Goal: Find specific page/section: Find specific page/section

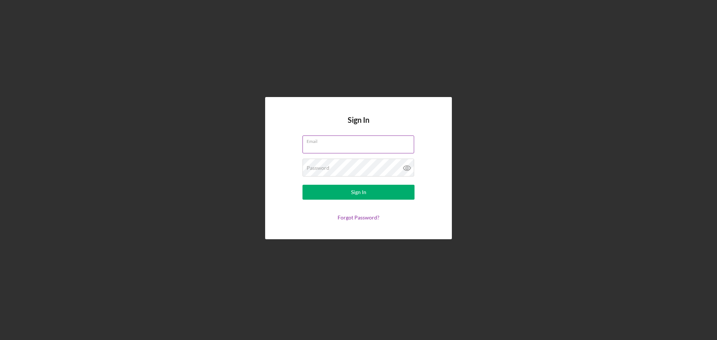
click at [312, 145] on input "Email" at bounding box center [358, 144] width 112 height 18
type input "sflanigan@justinepetersen.org"
click at [302, 185] on button "Sign In" at bounding box center [358, 192] width 112 height 15
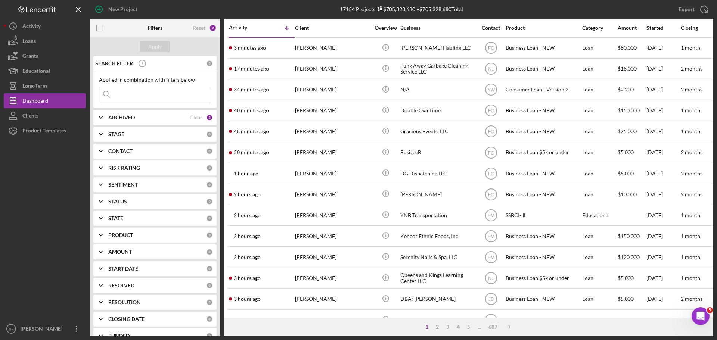
click at [129, 96] on input at bounding box center [154, 94] width 111 height 15
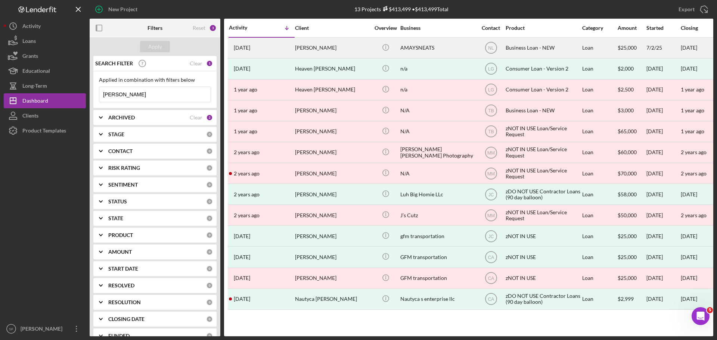
type input "mays"
click at [271, 47] on div "1 month ago Alicia Mays" at bounding box center [261, 48] width 65 height 20
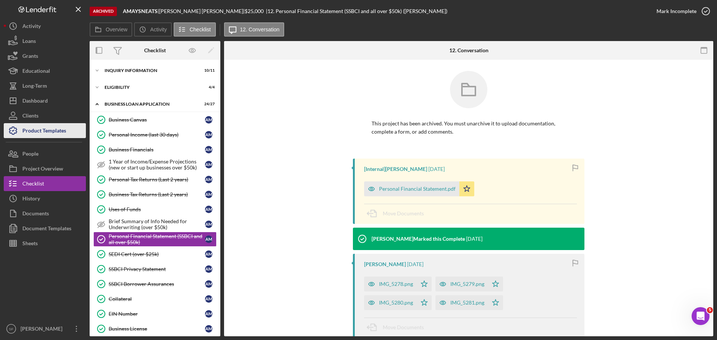
scroll to position [41, 0]
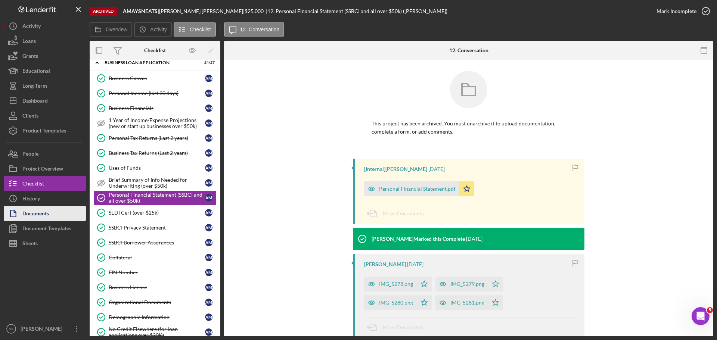
click at [34, 213] on div "Documents" at bounding box center [35, 214] width 26 height 17
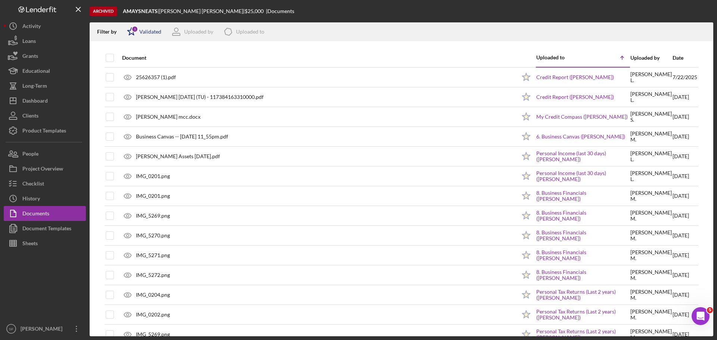
click at [130, 36] on icon "Icon/Star" at bounding box center [131, 31] width 19 height 19
click at [129, 72] on input "checkbox" at bounding box center [130, 71] width 7 height 7
checkbox input "true"
click at [414, 13] on div "Archived AMAYSNEATS | Alicia Mays | $25,000 $25,000 | Documents" at bounding box center [401, 11] width 623 height 22
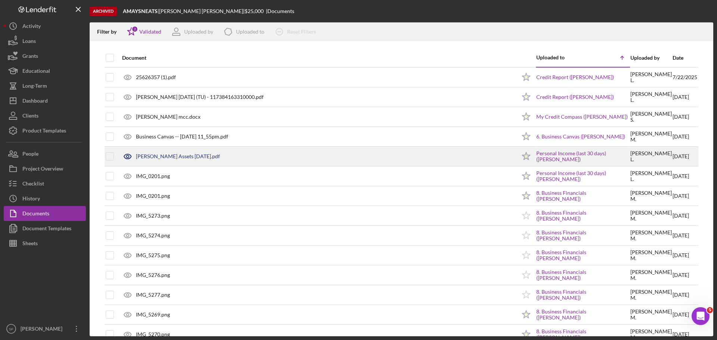
click at [172, 156] on div "ALICA MAYS Assets 2025-07-18.pdf" at bounding box center [178, 156] width 84 height 6
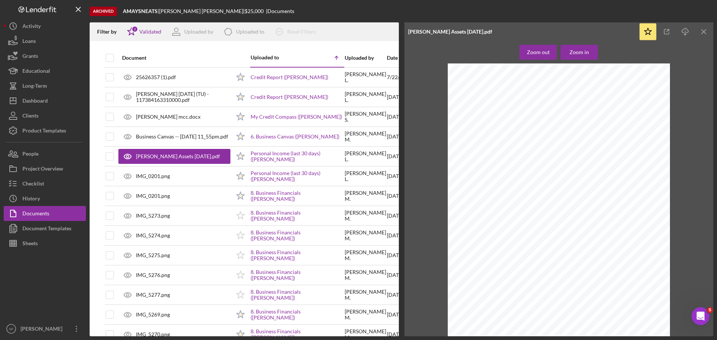
scroll to position [2720, 0]
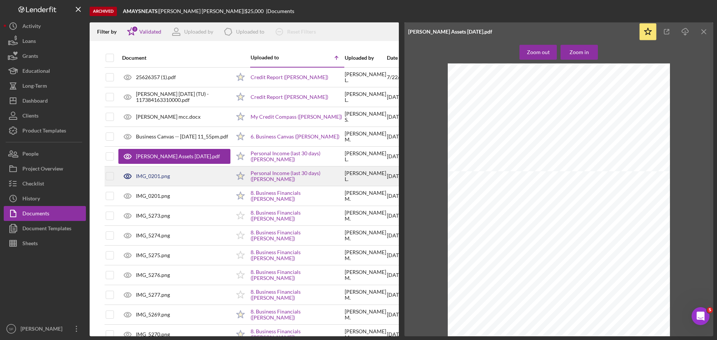
click at [159, 177] on div "IMG_0201.png" at bounding box center [153, 176] width 34 height 6
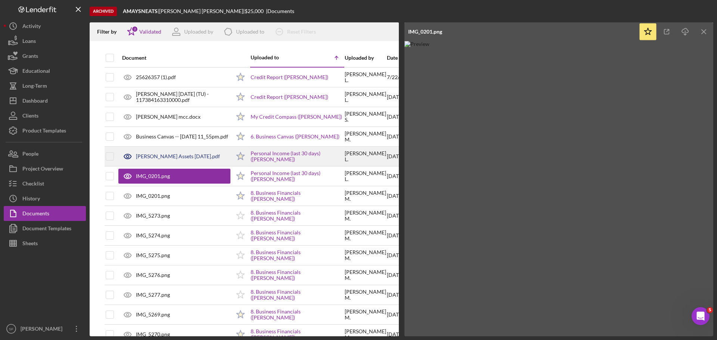
click at [176, 156] on div "ALICA MAYS Assets 2025-07-18.pdf" at bounding box center [178, 156] width 84 height 6
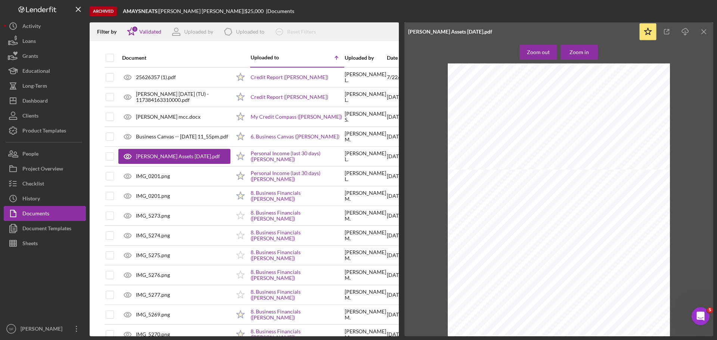
scroll to position [560, 0]
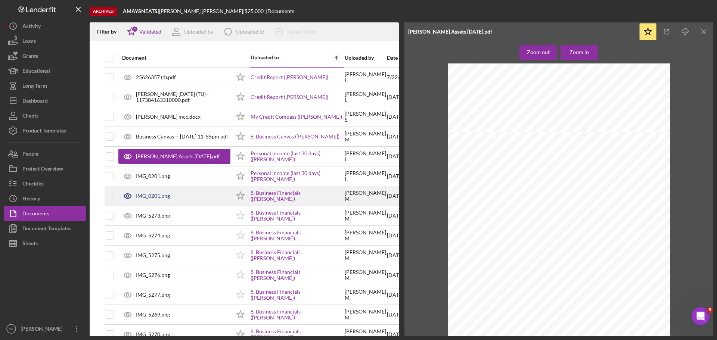
click at [144, 193] on div "IMG_0201.png" at bounding box center [153, 196] width 34 height 6
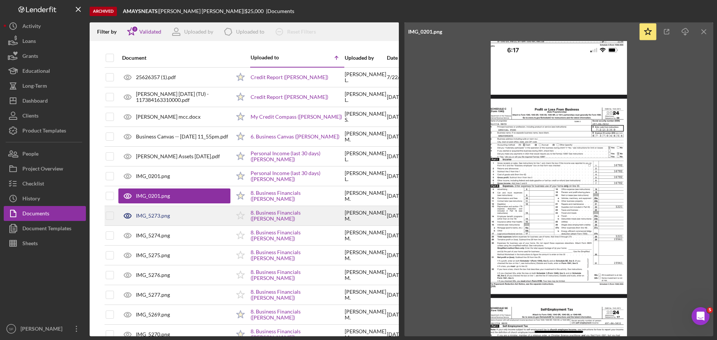
click at [150, 218] on div "IMG_5273.png" at bounding box center [153, 216] width 34 height 6
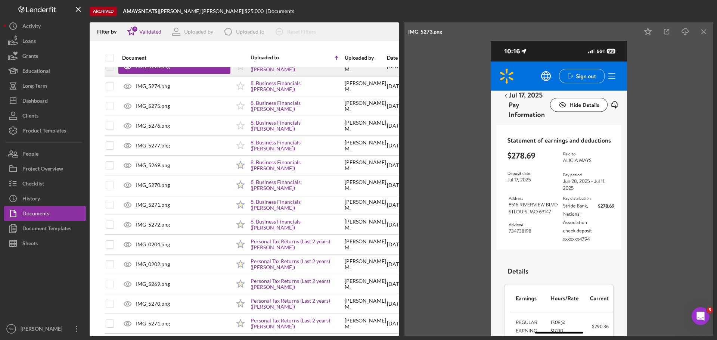
scroll to position [187, 0]
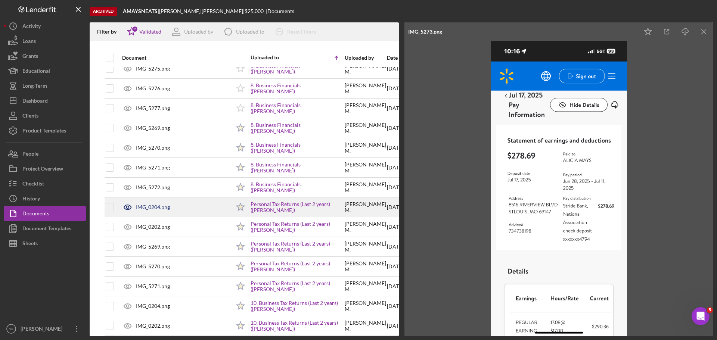
drag, startPoint x: 140, startPoint y: 206, endPoint x: 144, endPoint y: 203, distance: 4.9
click at [144, 203] on div "IMG_0204.png" at bounding box center [174, 207] width 112 height 19
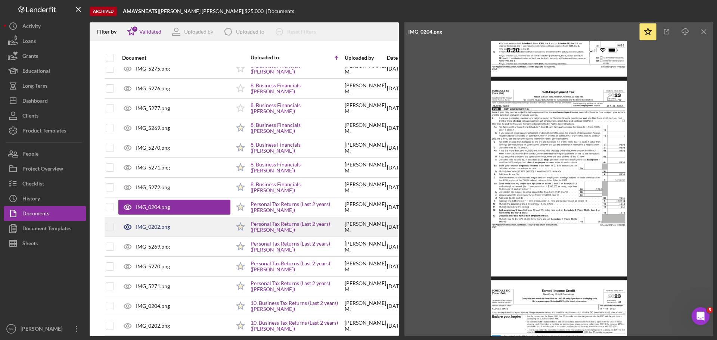
click at [150, 227] on div "IMG_0202.png" at bounding box center [153, 227] width 34 height 6
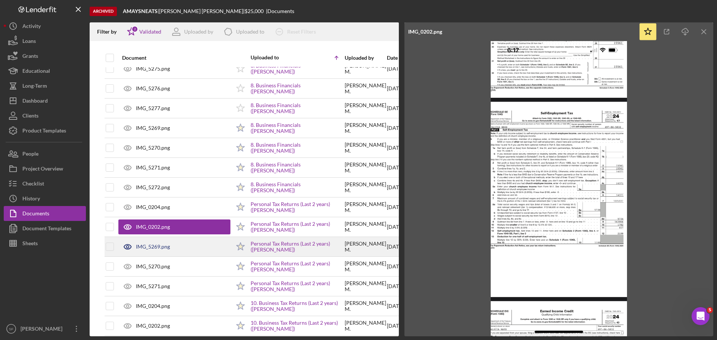
click at [151, 241] on div "IMG_5269.png" at bounding box center [174, 246] width 112 height 19
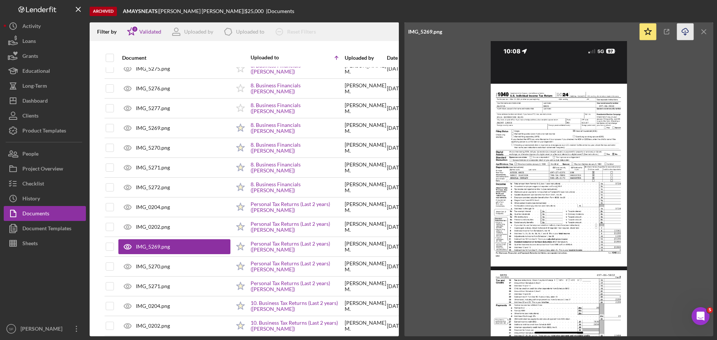
click at [687, 30] on icon "button" at bounding box center [685, 30] width 6 height 4
click at [31, 101] on div "Dashboard" at bounding box center [34, 101] width 25 height 17
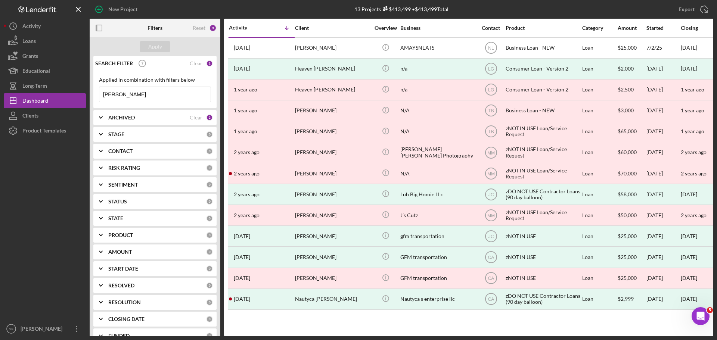
drag, startPoint x: 122, startPoint y: 98, endPoint x: 101, endPoint y: 94, distance: 21.6
click at [101, 94] on input "mays" at bounding box center [154, 94] width 111 height 15
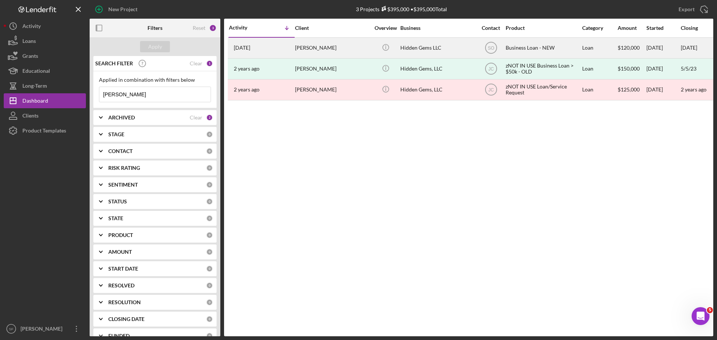
type input "[PERSON_NAME]an"
click at [272, 51] on div "2 months ago Susan Logsdon" at bounding box center [261, 48] width 65 height 20
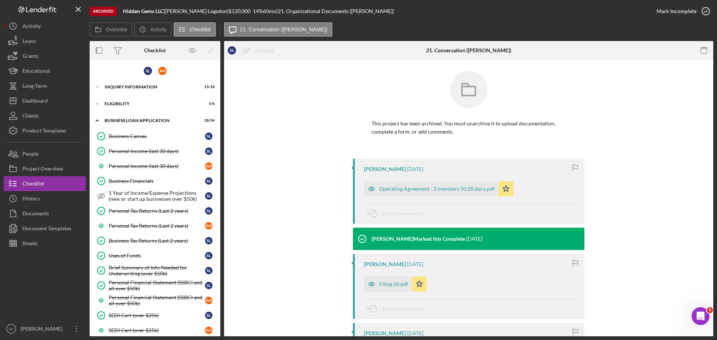
scroll to position [252, 0]
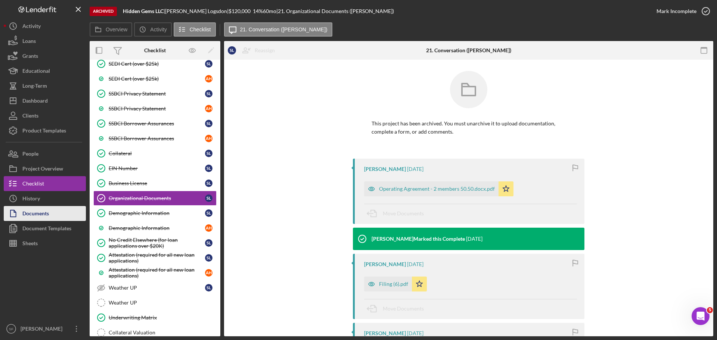
click at [45, 213] on div "Documents" at bounding box center [35, 214] width 26 height 17
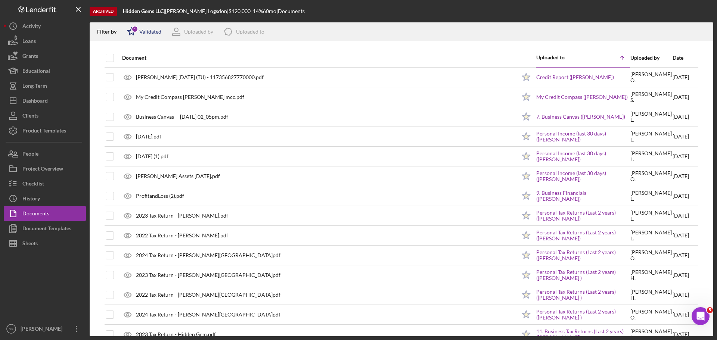
click at [131, 32] on icon "Icon/Star" at bounding box center [131, 31] width 19 height 19
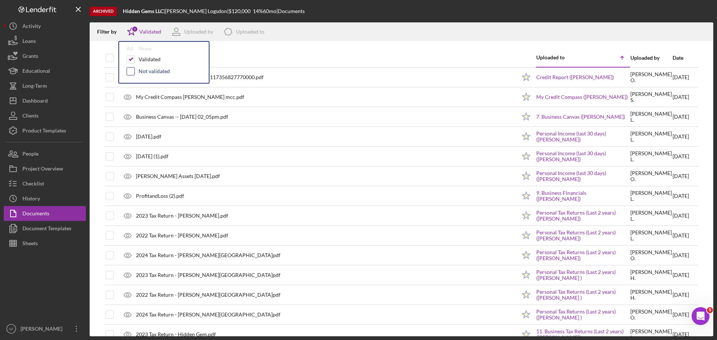
click at [131, 72] on input "checkbox" at bounding box center [130, 71] width 7 height 7
checkbox input "true"
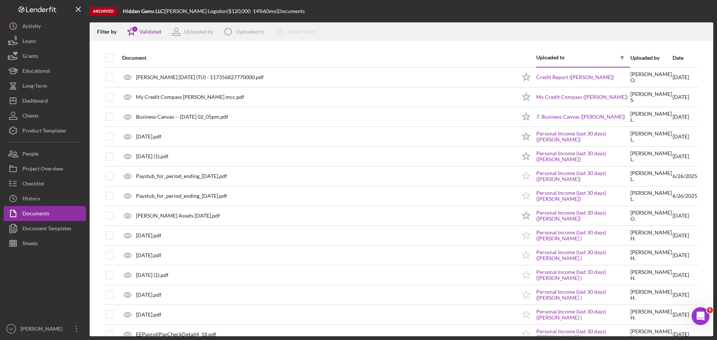
click at [421, 11] on div "Archived Hidden Gems LLC | Susan Logsdon | $120,000 14 % 60 mo | Documents" at bounding box center [401, 11] width 623 height 22
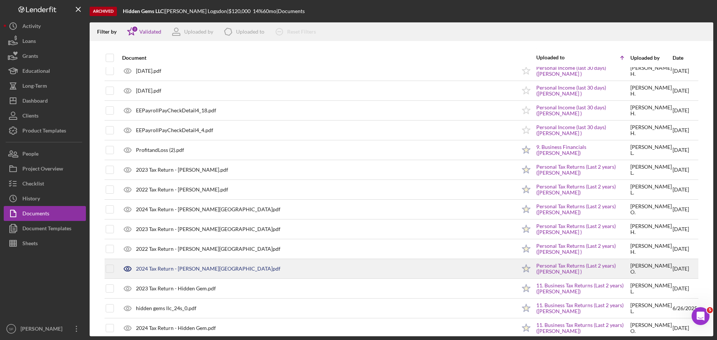
scroll to position [187, 0]
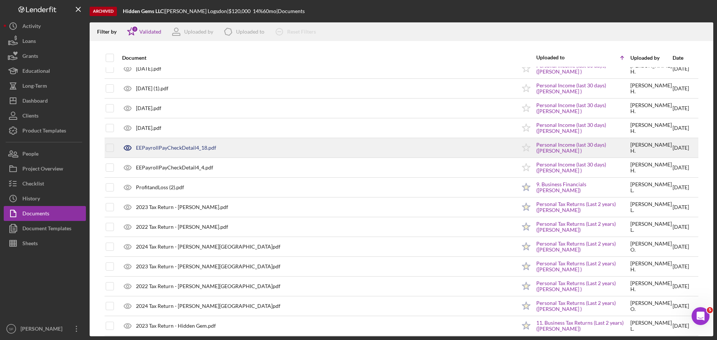
click at [177, 146] on div "EEPayrollPayCheckDetail4_18.pdf" at bounding box center [176, 148] width 80 height 6
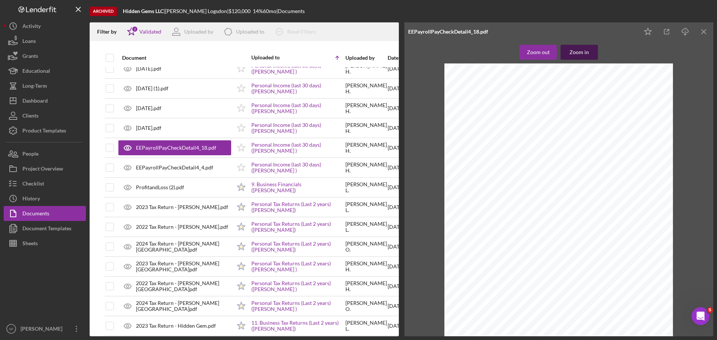
click at [579, 52] on div "Zoom in" at bounding box center [578, 52] width 19 height 15
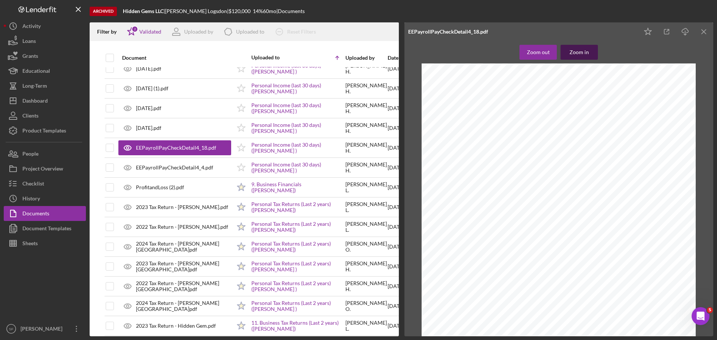
click at [579, 52] on div "Zoom in" at bounding box center [578, 52] width 19 height 15
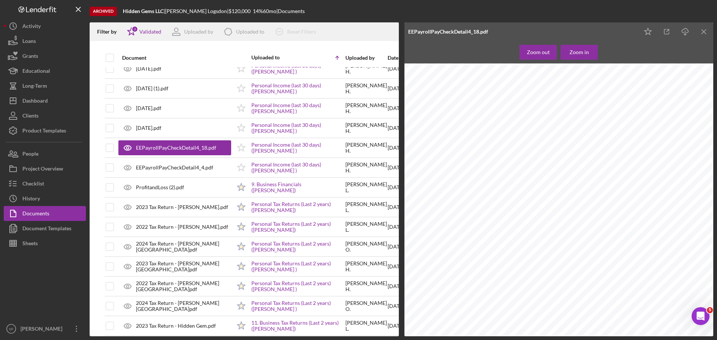
scroll to position [147, 0]
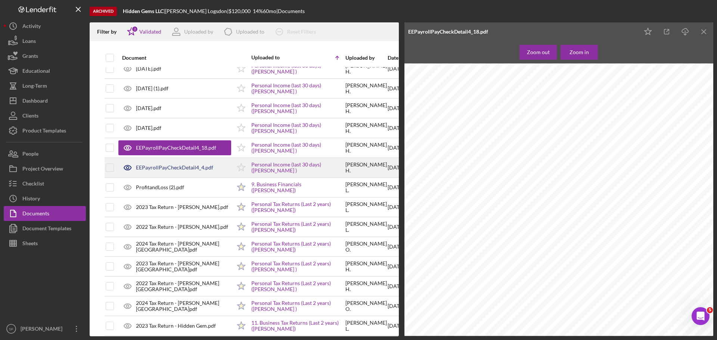
click at [159, 168] on div "EEPayrollPayCheckDetail4_4.pdf" at bounding box center [174, 168] width 77 height 6
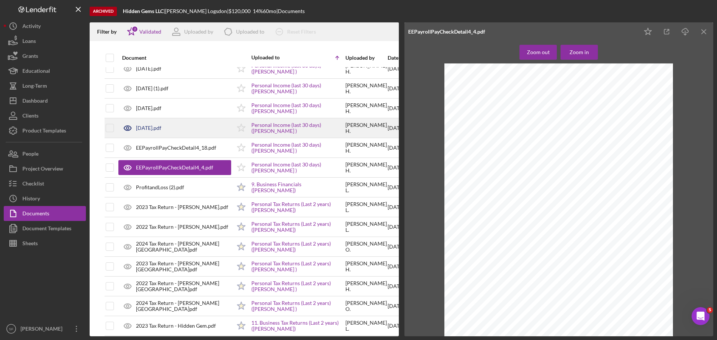
click at [161, 131] on div "2[DATE]pdf" at bounding box center [174, 128] width 113 height 19
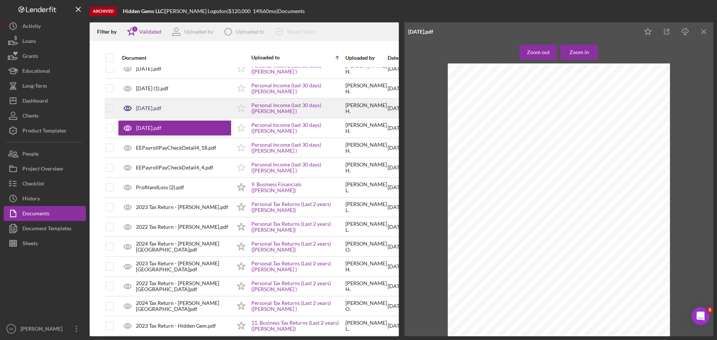
click at [155, 108] on div "2025-[DATE]" at bounding box center [148, 108] width 25 height 6
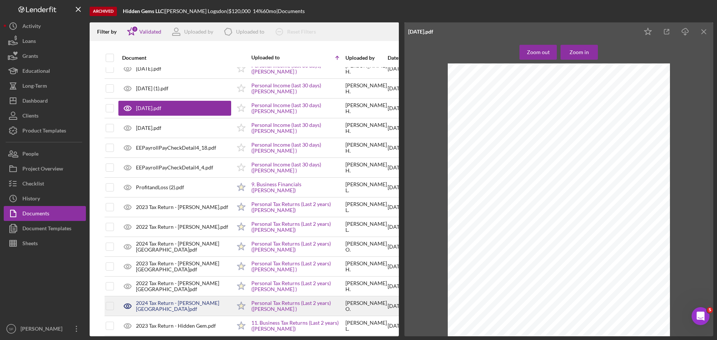
click at [156, 305] on div "2024 Tax [PERSON_NAME] - [GEOGRAPHIC_DATA]pdf" at bounding box center [183, 306] width 95 height 12
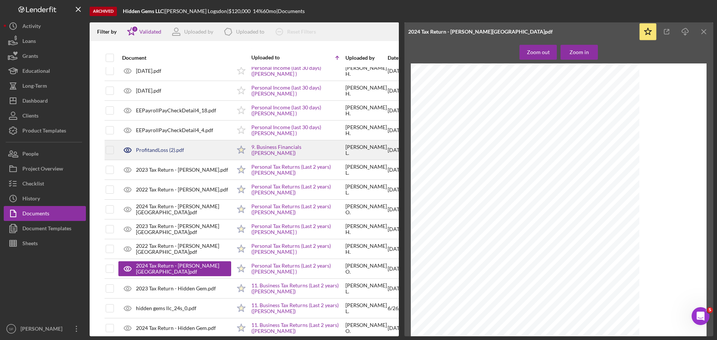
scroll to position [187, 0]
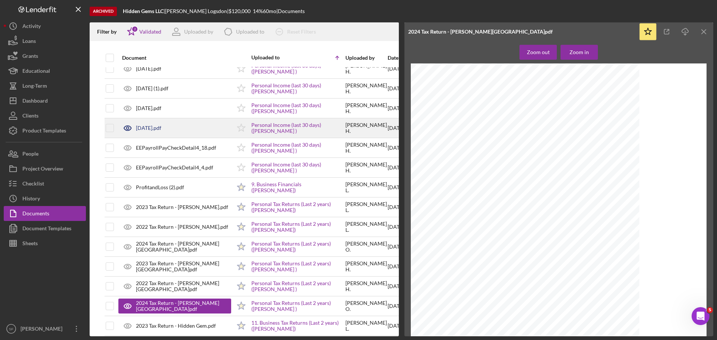
click at [154, 130] on div "2[DATE]pdf" at bounding box center [148, 128] width 25 height 6
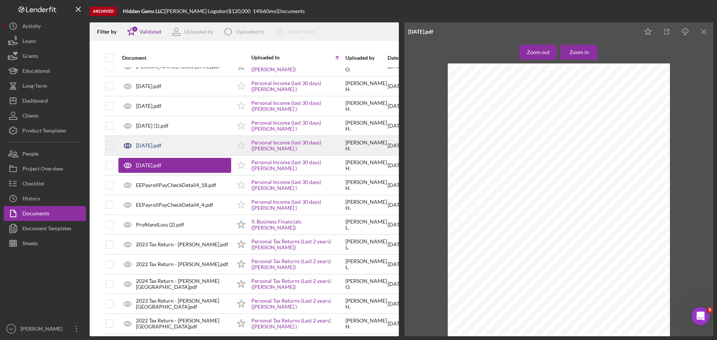
scroll to position [112, 0]
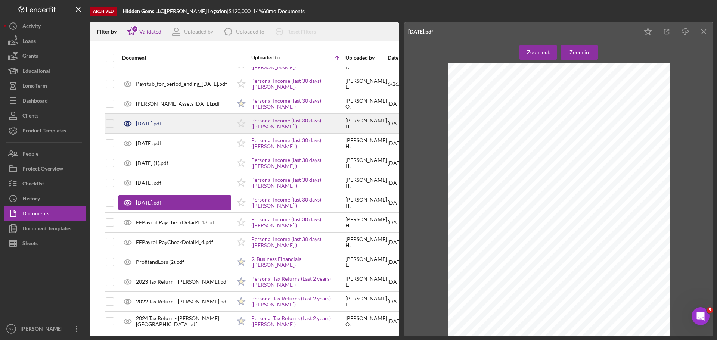
click at [157, 122] on div "2025-03-[DATE]" at bounding box center [148, 124] width 25 height 6
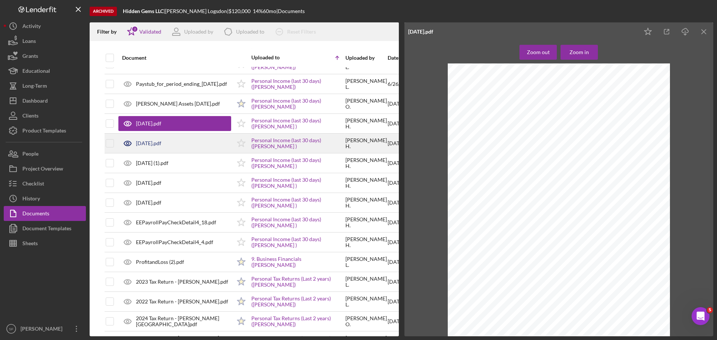
click at [161, 142] on div "2[DATE]pdf" at bounding box center [148, 143] width 25 height 6
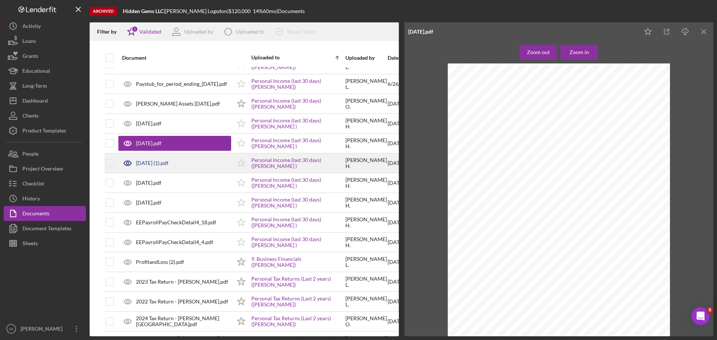
click at [159, 164] on div "[DATE] (1).pdf" at bounding box center [152, 163] width 32 height 6
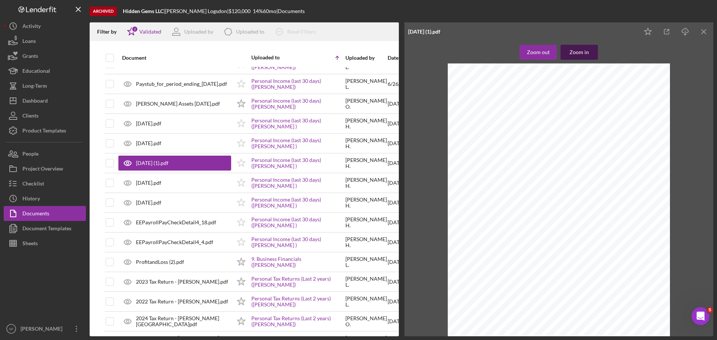
click at [577, 52] on div "Zoom in" at bounding box center [578, 52] width 19 height 15
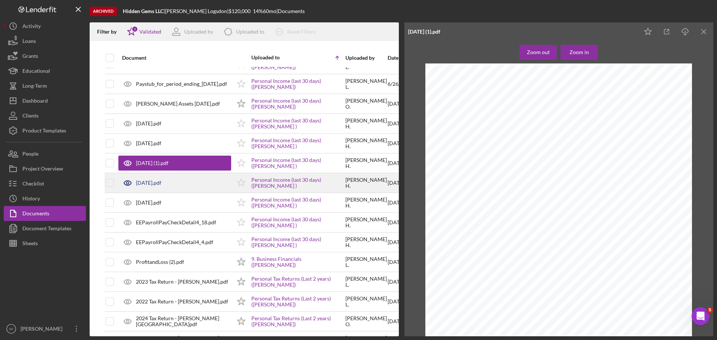
click at [141, 180] on div "2025-[DATE]" at bounding box center [148, 183] width 25 height 6
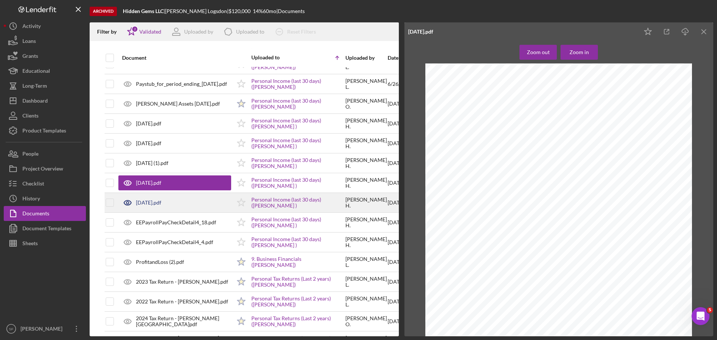
click at [147, 202] on div "2[DATE]pdf" at bounding box center [148, 203] width 25 height 6
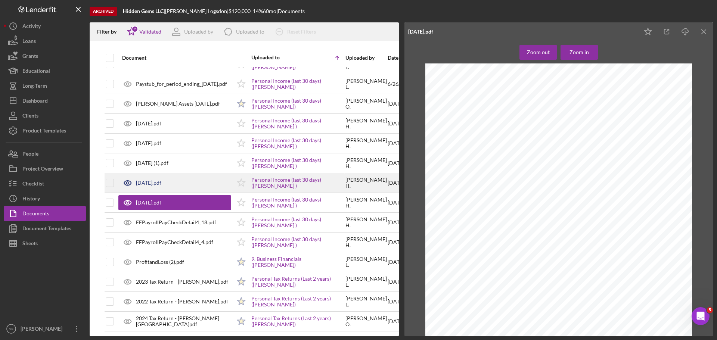
click at [153, 183] on div "2025-[DATE]" at bounding box center [148, 183] width 25 height 6
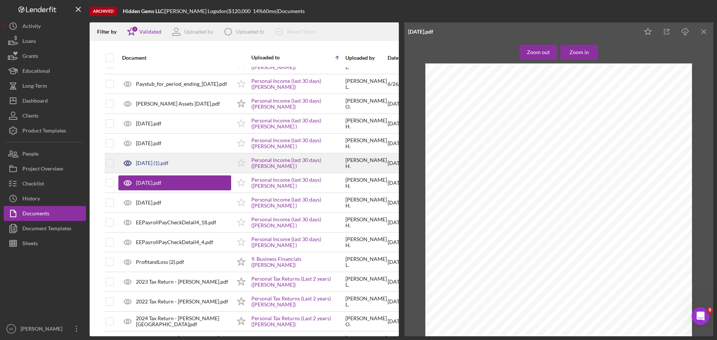
click at [153, 163] on div "[DATE] (1).pdf" at bounding box center [152, 163] width 32 height 6
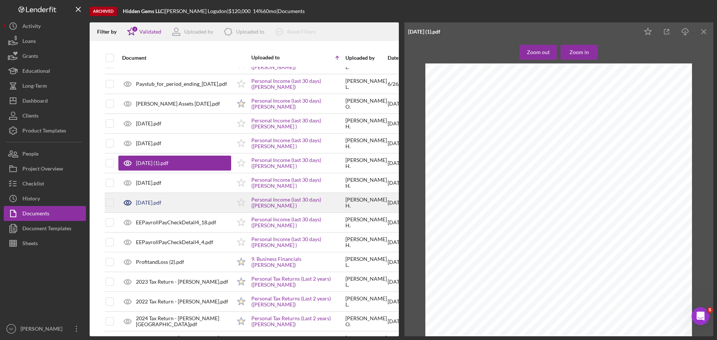
click at [146, 199] on div "2[DATE]pdf" at bounding box center [174, 202] width 113 height 19
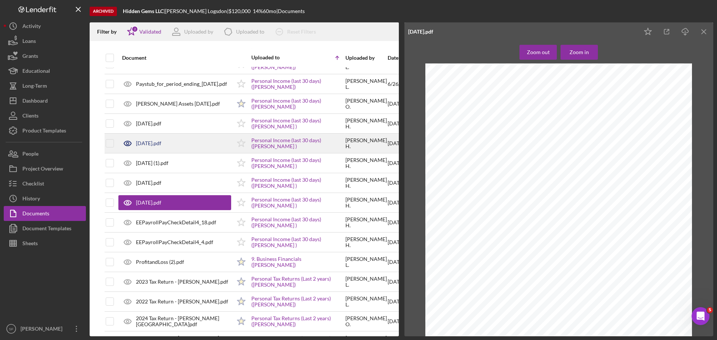
click at [153, 144] on div "2[DATE]pdf" at bounding box center [148, 143] width 25 height 6
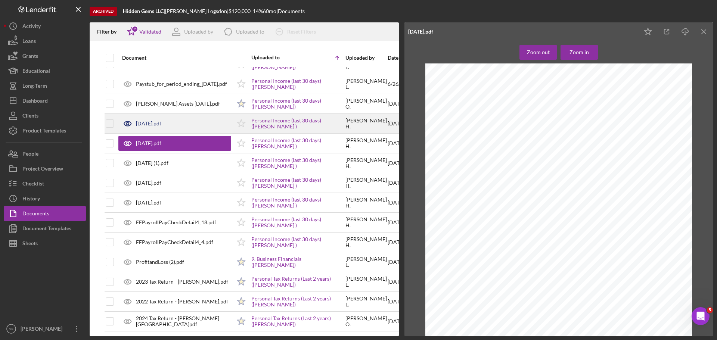
click at [161, 127] on div "2025-03-[DATE]" at bounding box center [148, 124] width 25 height 6
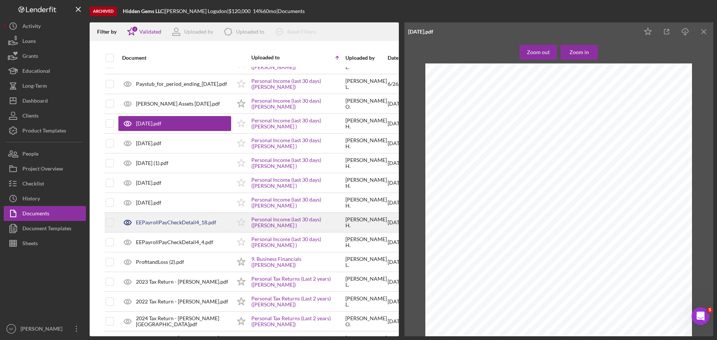
click at [152, 218] on div "EEPayrollPayCheckDetail4_18.pdf" at bounding box center [174, 222] width 113 height 19
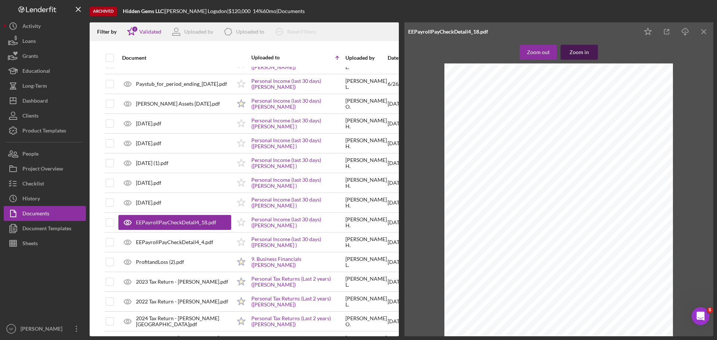
click at [573, 53] on div "Zoom in" at bounding box center [578, 52] width 19 height 15
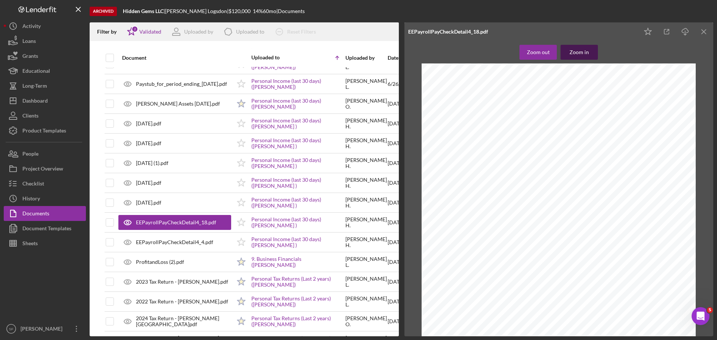
click at [573, 53] on div "Zoom in" at bounding box center [578, 52] width 19 height 15
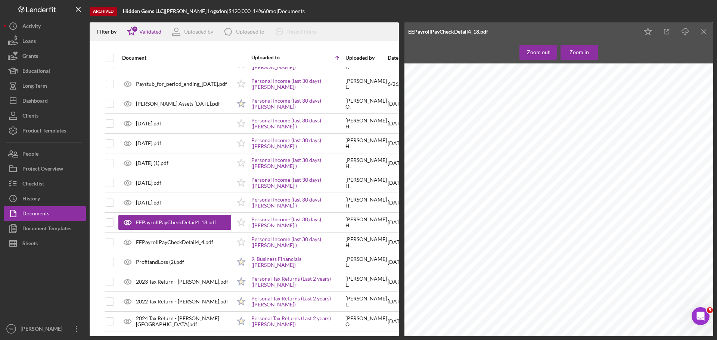
scroll to position [0, 16]
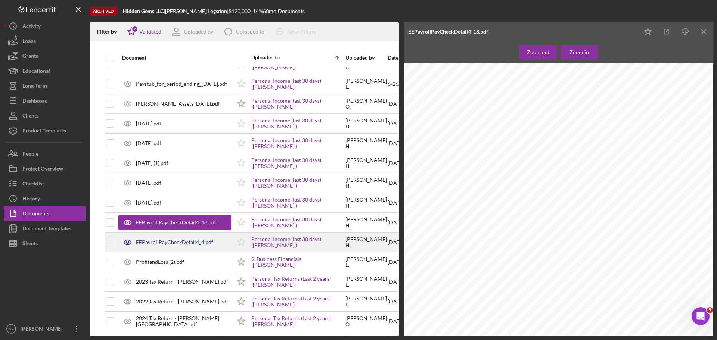
click at [159, 240] on div "EEPayrollPayCheckDetail4_4.pdf" at bounding box center [174, 242] width 77 height 6
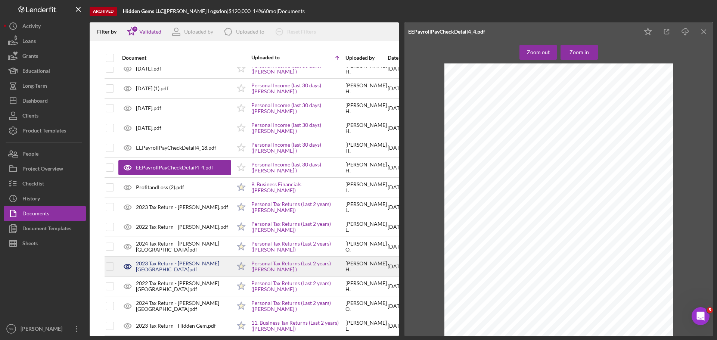
scroll to position [261, 0]
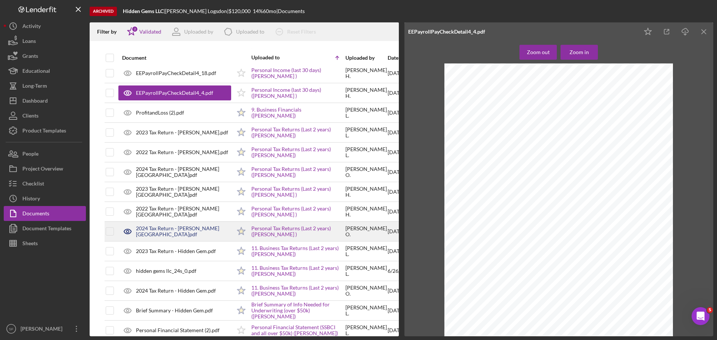
click at [184, 234] on div "2024 Tax [PERSON_NAME] - [GEOGRAPHIC_DATA]pdf" at bounding box center [183, 231] width 95 height 12
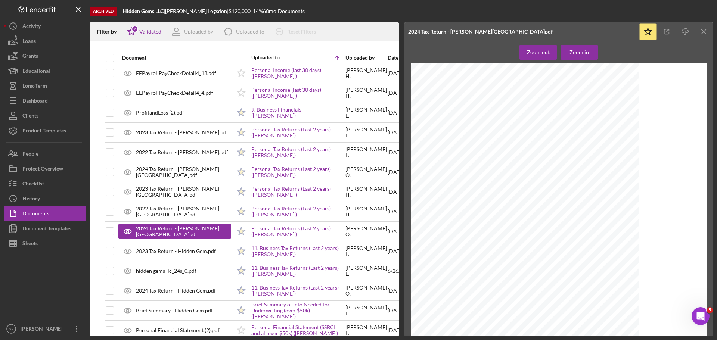
scroll to position [1120, 0]
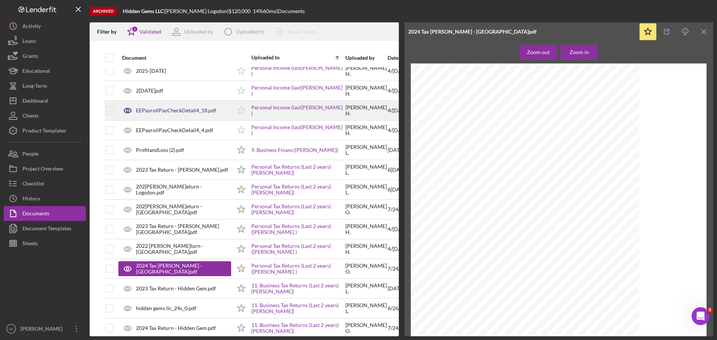
scroll to position [187, 0]
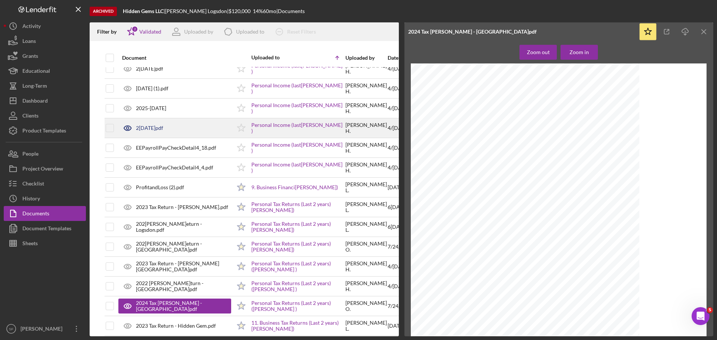
click at [152, 124] on div "2[DATE]pdf" at bounding box center [174, 128] width 113 height 19
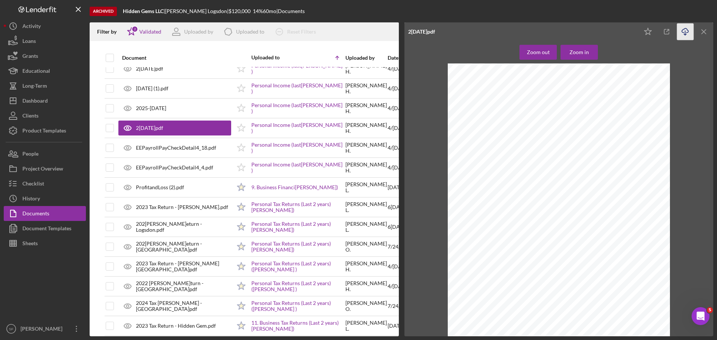
click at [686, 34] on icon "Icon/Download" at bounding box center [685, 32] width 17 height 17
click at [44, 105] on div "Dashboard" at bounding box center [34, 101] width 25 height 17
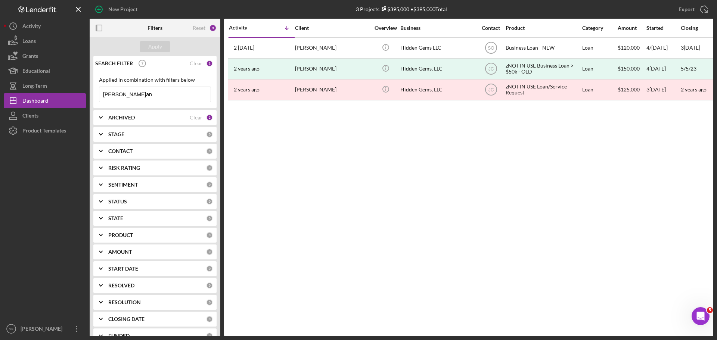
drag, startPoint x: 130, startPoint y: 93, endPoint x: 103, endPoint y: 98, distance: 27.7
click at [103, 98] on input "[PERSON_NAME]an" at bounding box center [154, 94] width 111 height 15
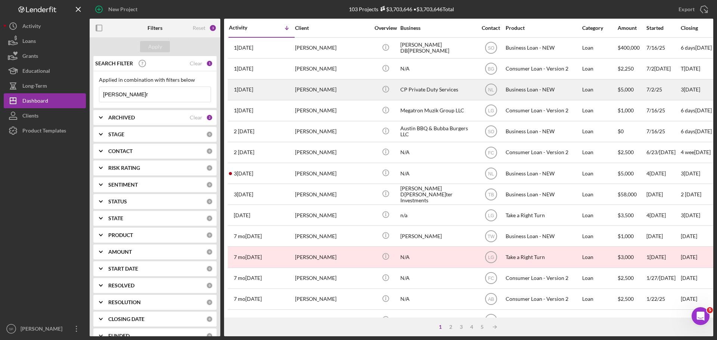
type input "[PERSON_NAME]r"
click at [271, 89] on div "[PERSON_NAME] [PERSON_NAME][DATE]" at bounding box center [261, 90] width 65 height 20
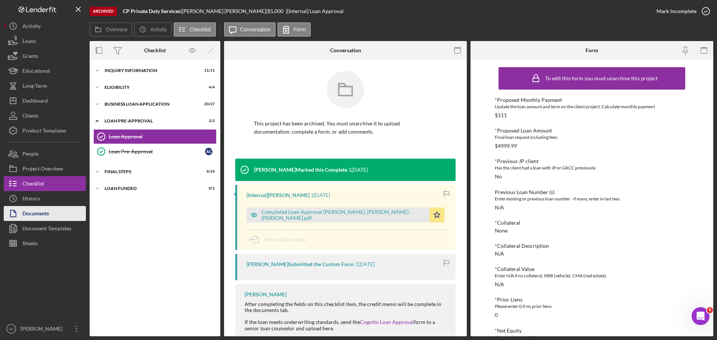
drag, startPoint x: 52, startPoint y: 213, endPoint x: 56, endPoint y: 208, distance: 5.9
click at [52, 213] on button "Documents" at bounding box center [45, 213] width 82 height 15
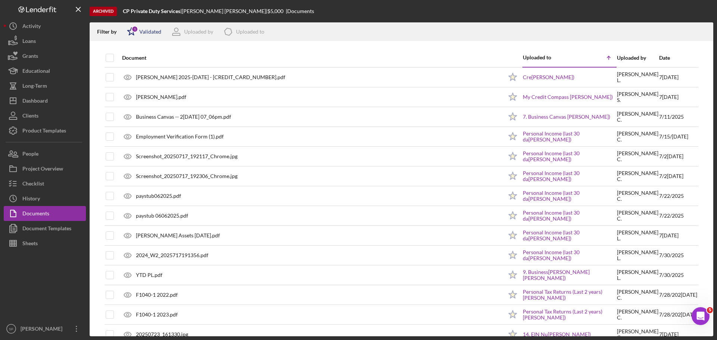
click at [129, 31] on polygon at bounding box center [132, 31] width 8 height 7
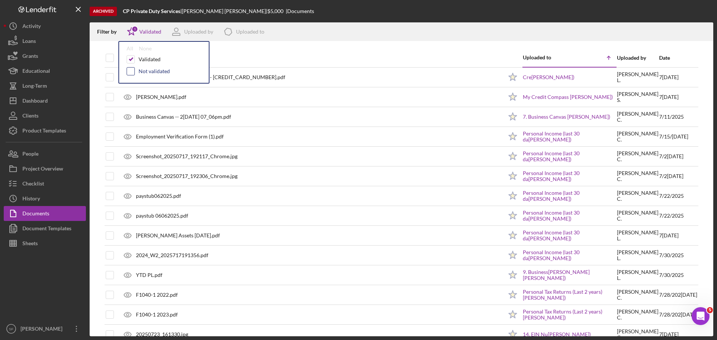
click at [130, 71] on input "checkbox" at bounding box center [130, 71] width 7 height 7
checkbox input "true"
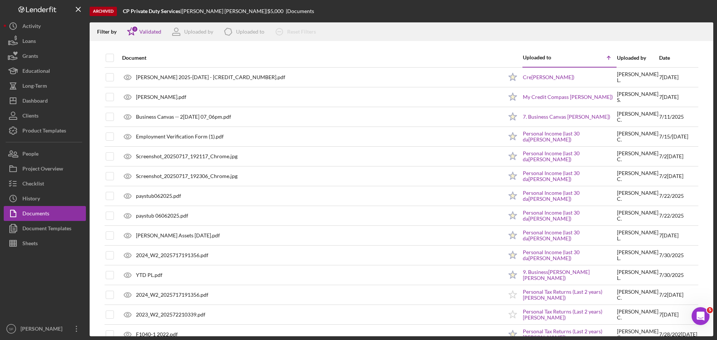
click at [392, 19] on div "Archived CP Private Duty Services | [PERSON_NAME] | $5,000 $5,000 | Documents" at bounding box center [401, 11] width 623 height 22
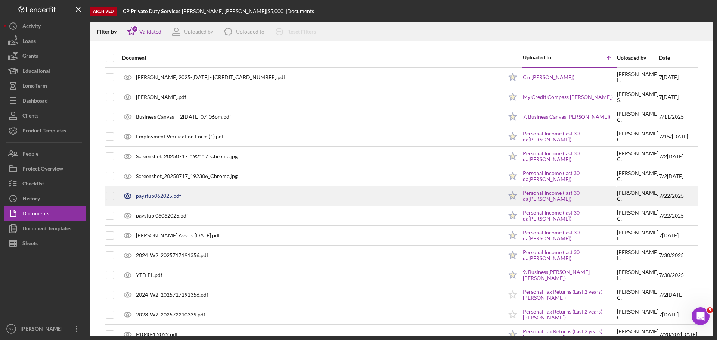
click at [172, 195] on div "paystub062025.pdf" at bounding box center [158, 196] width 45 height 6
